Goal: Information Seeking & Learning: Find specific page/section

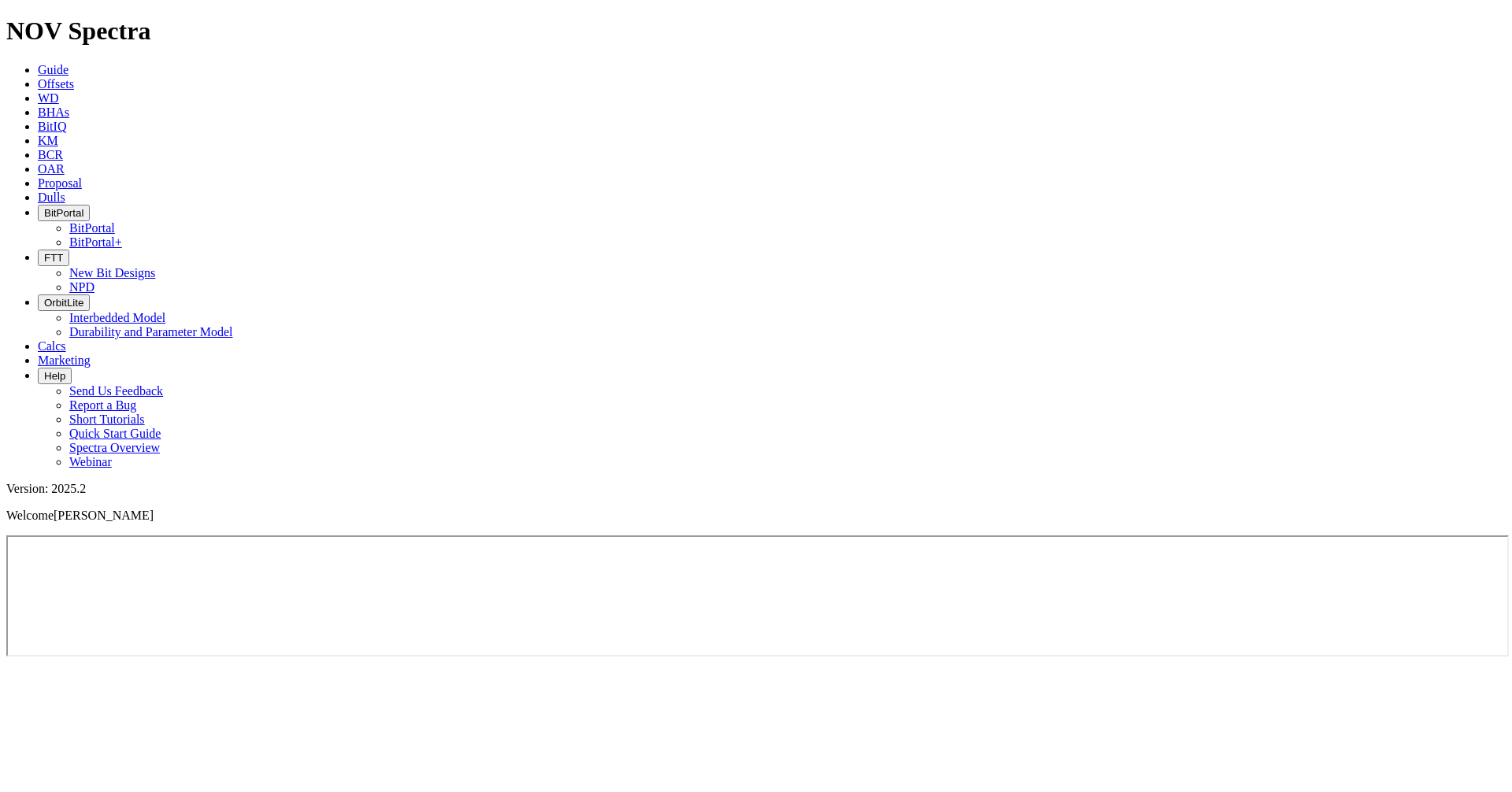
click at [90, 204] on button "BitPortal" at bounding box center [63, 213] width 52 height 17
click at [115, 221] on link "BitPortal" at bounding box center [92, 228] width 46 height 13
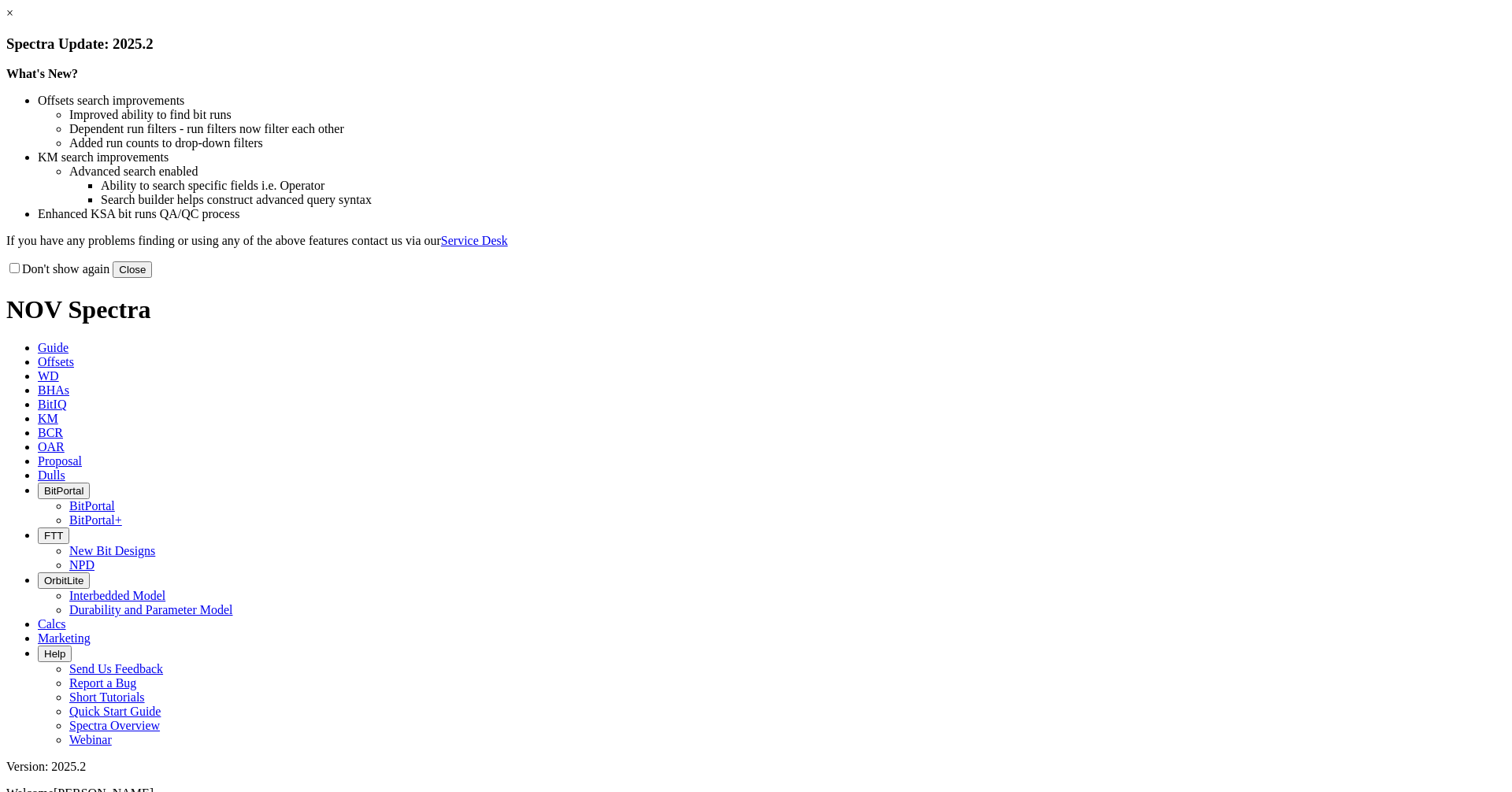
click at [152, 278] on button "Close" at bounding box center [132, 270] width 39 height 17
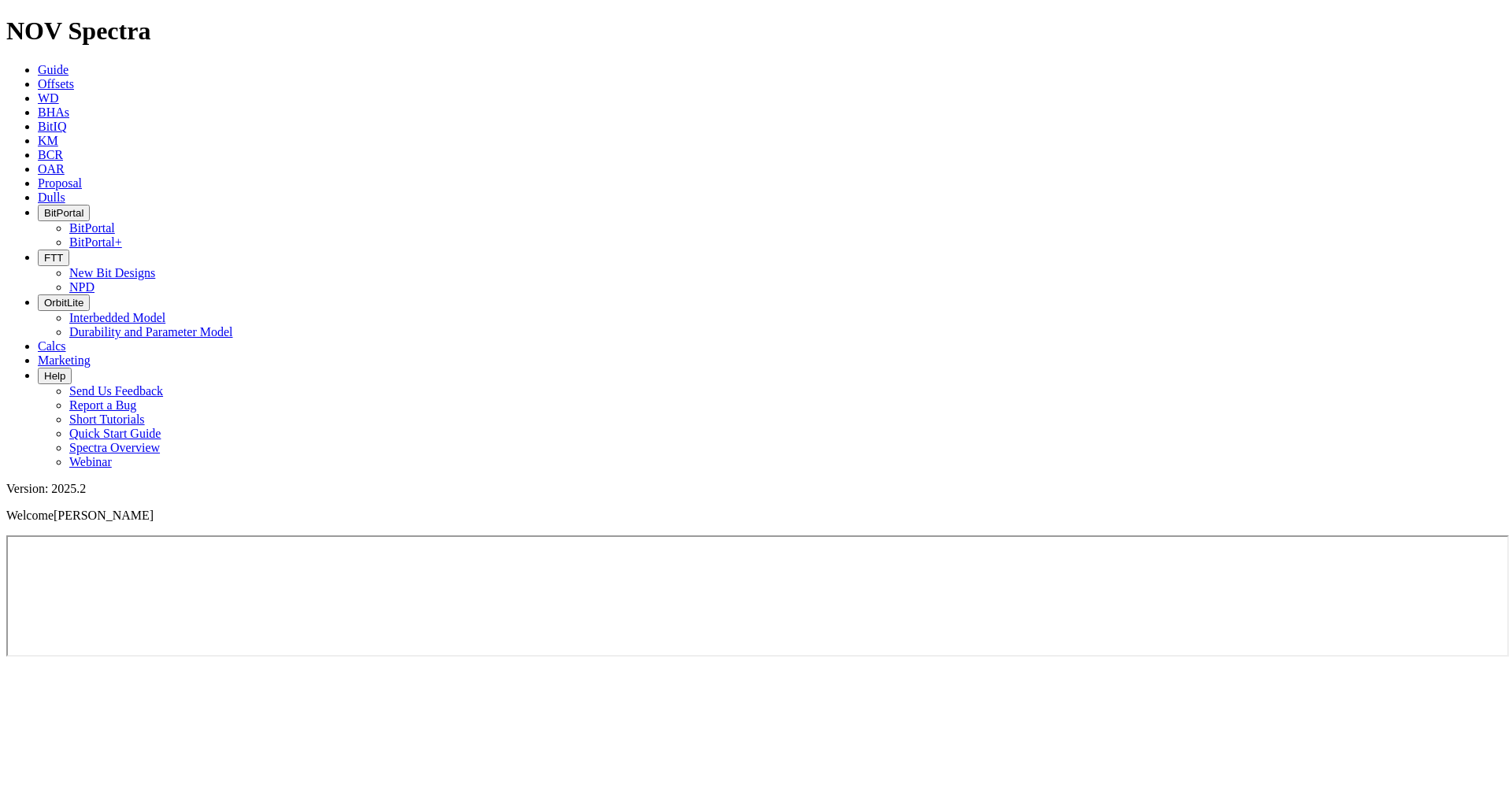
click at [37, 77] on icon at bounding box center [37, 83] width 0 height 13
click at [319, 535] on div at bounding box center [756, 535] width 1500 height 0
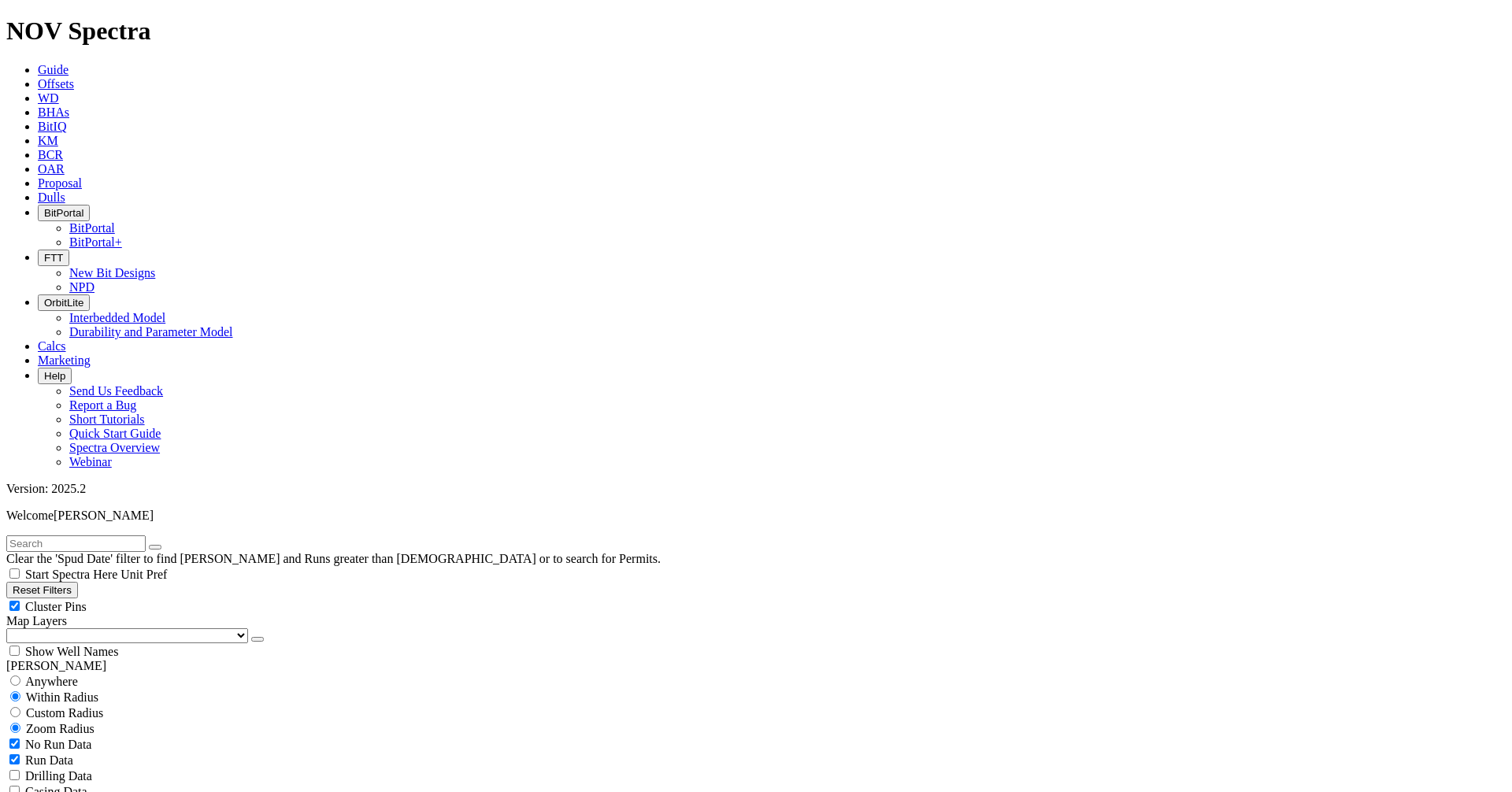
click at [145, 535] on input "text" at bounding box center [76, 544] width 140 height 17
type input "saudi"
click at [165, 545] on button "submit" at bounding box center [171, 546] width 12 height 5
click at [161, 545] on button "button" at bounding box center [155, 546] width 12 height 5
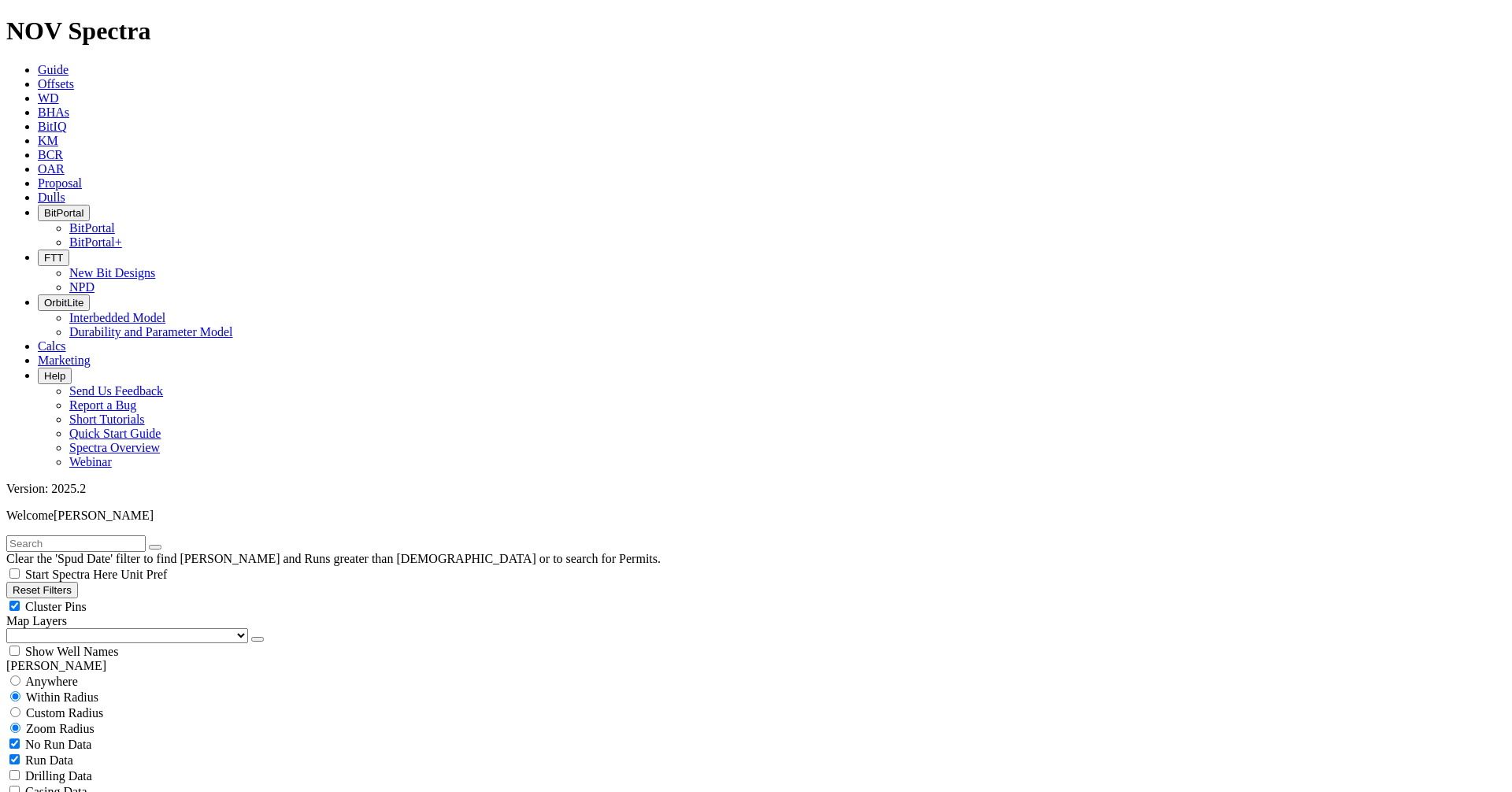
click at [84, 770] on span "Drilling Data" at bounding box center [58, 776] width 67 height 13
checkbox input "false"
click at [90, 738] on span "No Run Data" at bounding box center [58, 744] width 67 height 13
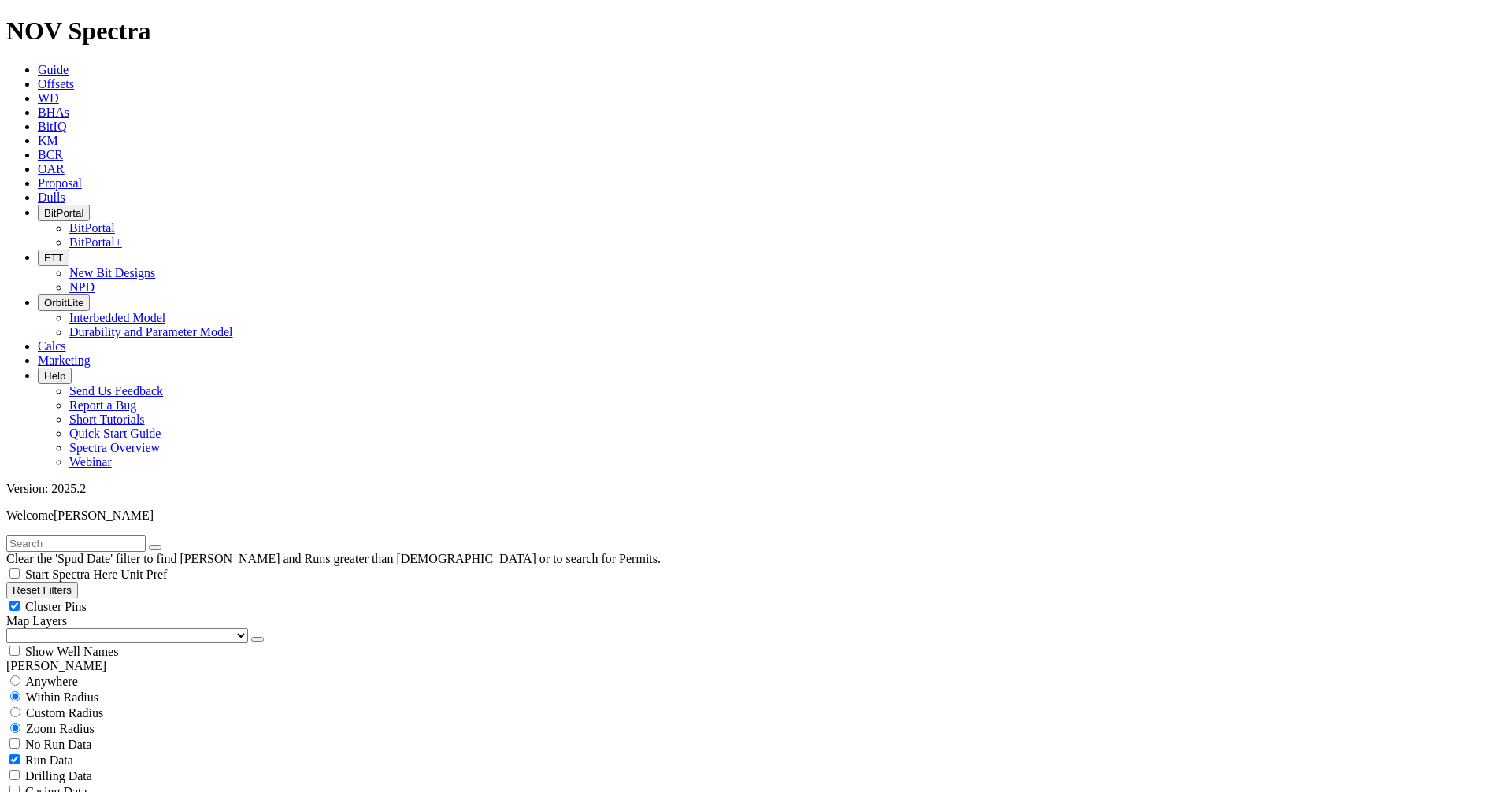
checkbox input "false"
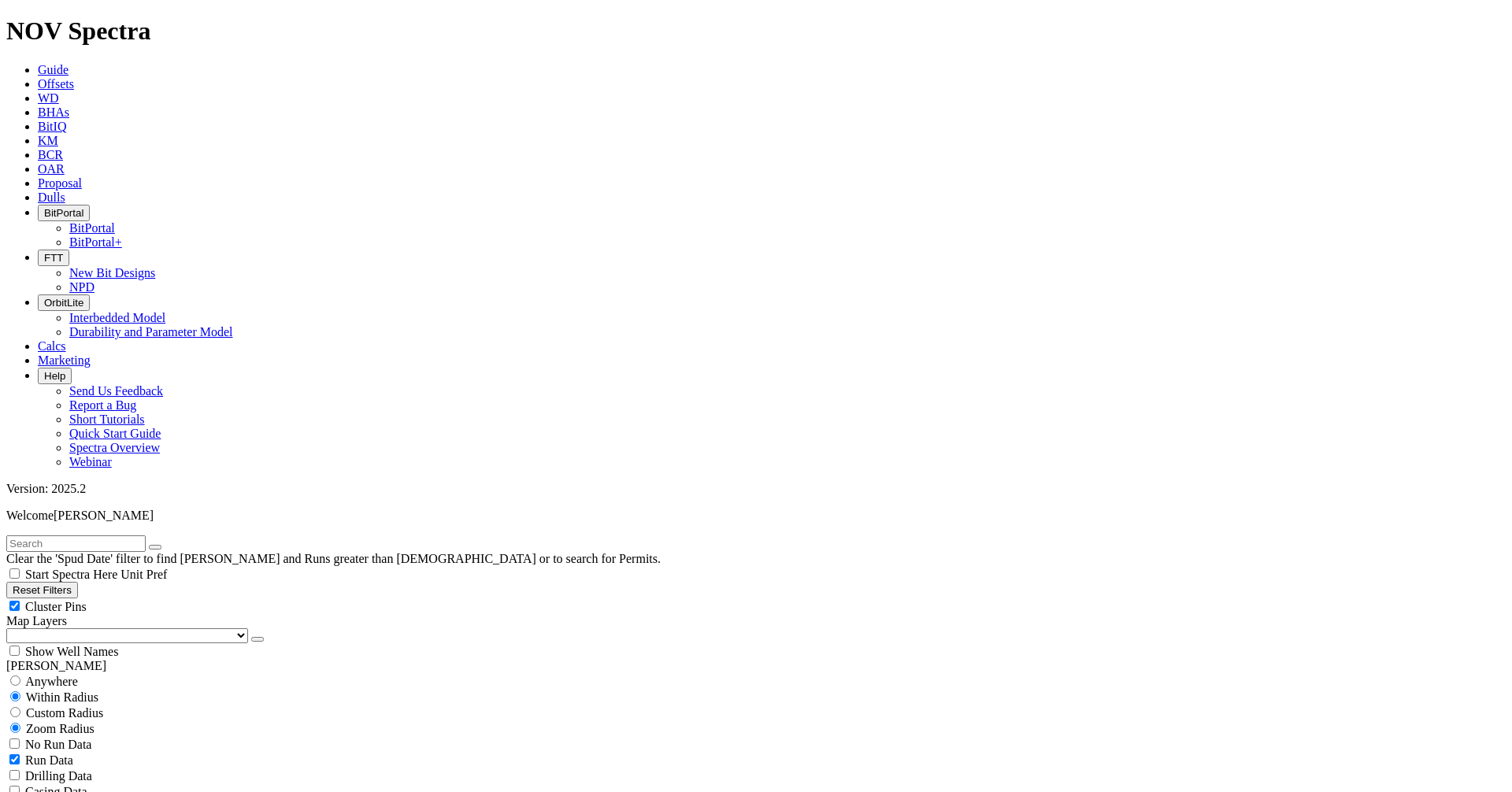
click at [83, 207] on span "BitPortal" at bounding box center [64, 213] width 39 height 12
click at [115, 221] on link "BitPortal" at bounding box center [92, 228] width 46 height 13
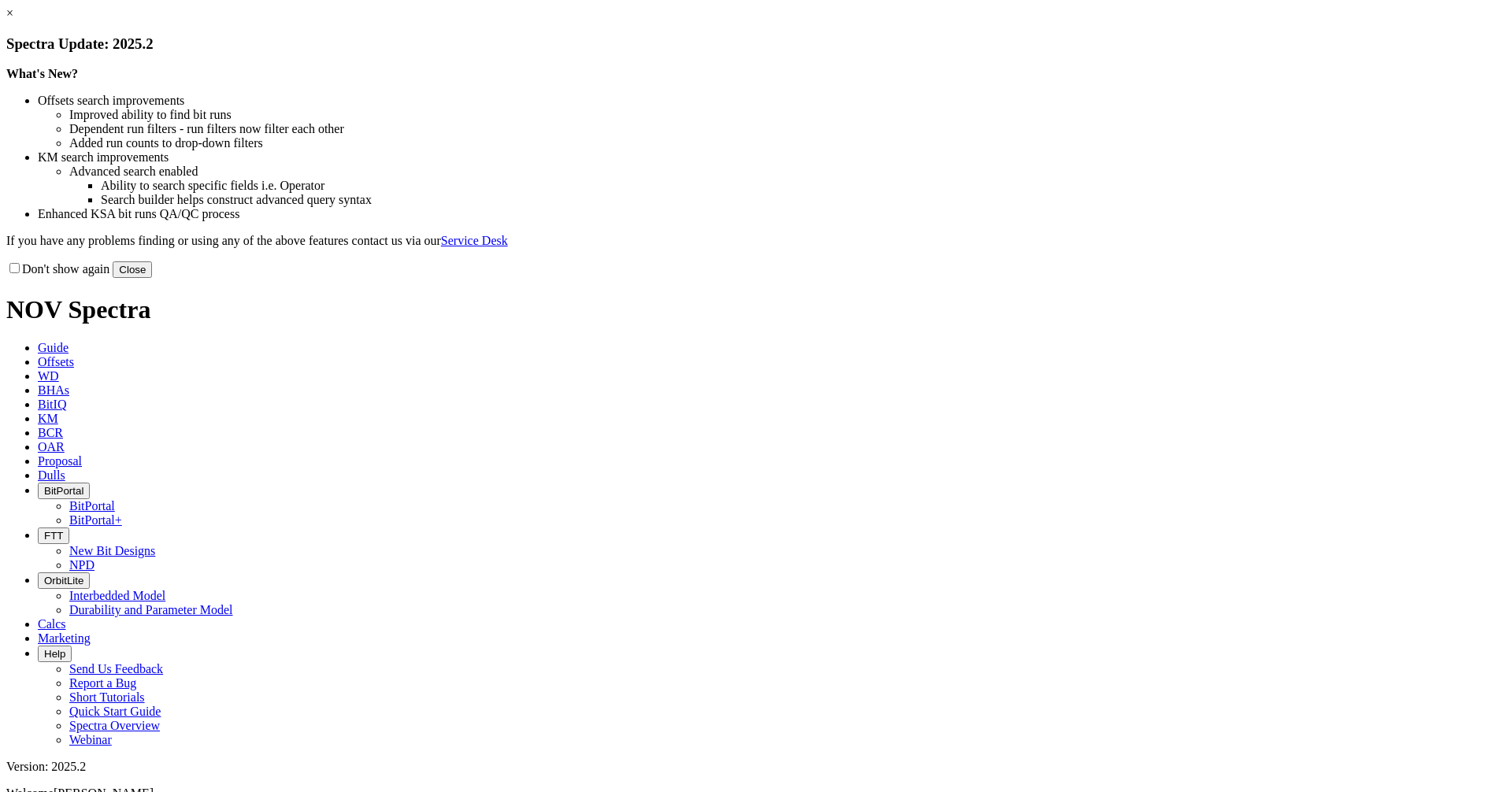
click at [152, 278] on button "Close" at bounding box center [132, 270] width 39 height 17
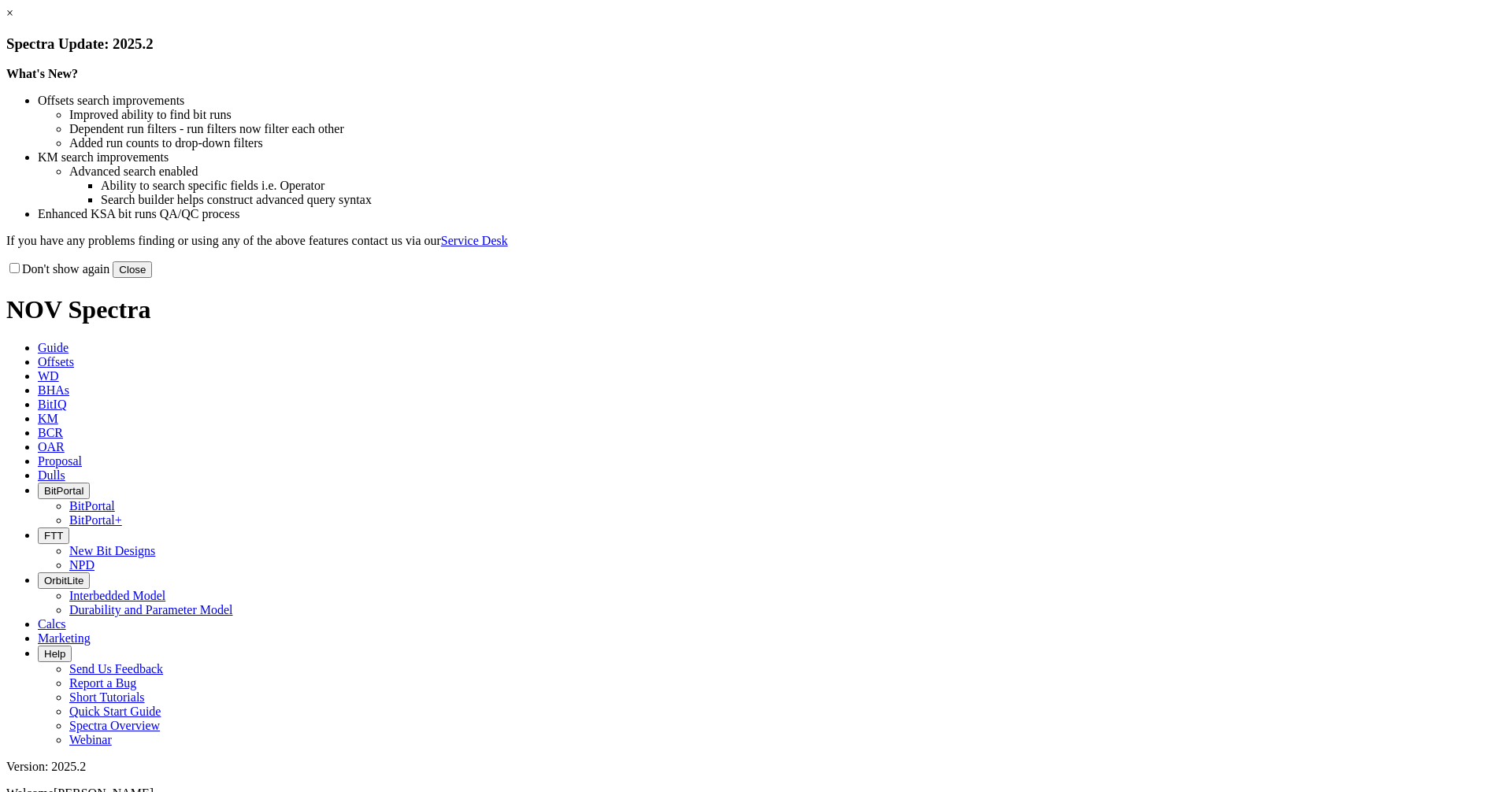
drag, startPoint x: 1070, startPoint y: 445, endPoint x: 1068, endPoint y: 421, distance: 24.1
click at [1068, 278] on div "Don't show again Close" at bounding box center [756, 269] width 1500 height 17
click at [152, 278] on button "Close" at bounding box center [132, 270] width 39 height 17
